Goal: Find contact information: Find contact information

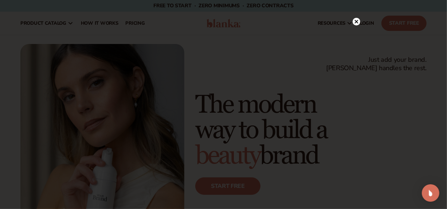
click at [354, 25] on circle at bounding box center [357, 22] width 8 height 8
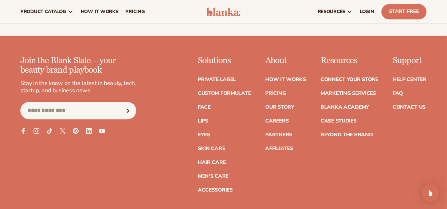
scroll to position [2670, 0]
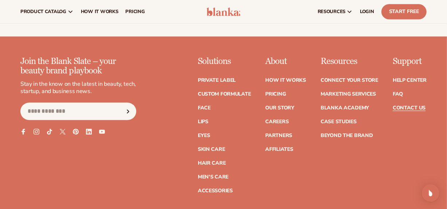
click at [421, 106] on link "Contact Us" at bounding box center [409, 108] width 33 height 5
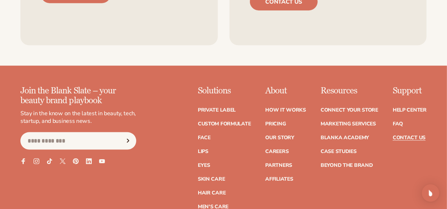
scroll to position [636, 0]
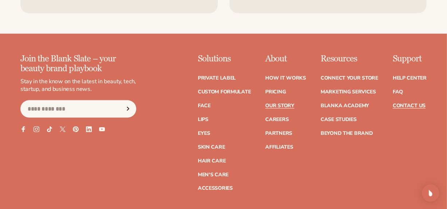
click at [287, 104] on link "Our Story" at bounding box center [279, 105] width 29 height 5
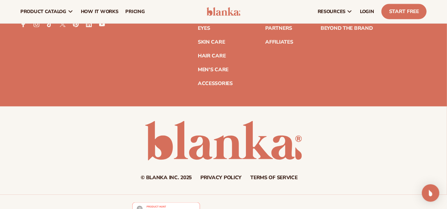
scroll to position [2099, 0]
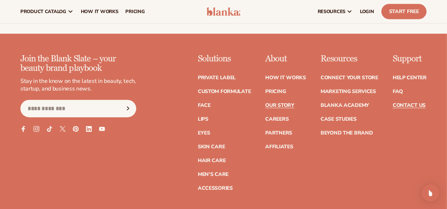
click at [400, 103] on link "Contact Us" at bounding box center [409, 105] width 33 height 5
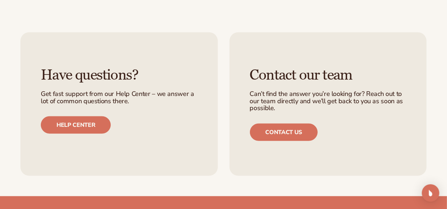
scroll to position [495, 0]
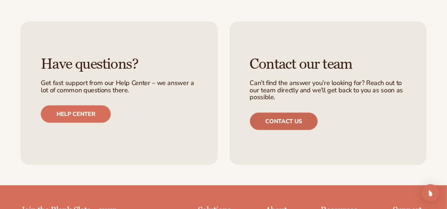
click at [297, 121] on link "Contact us" at bounding box center [284, 121] width 68 height 17
